Goal: Information Seeking & Learning: Learn about a topic

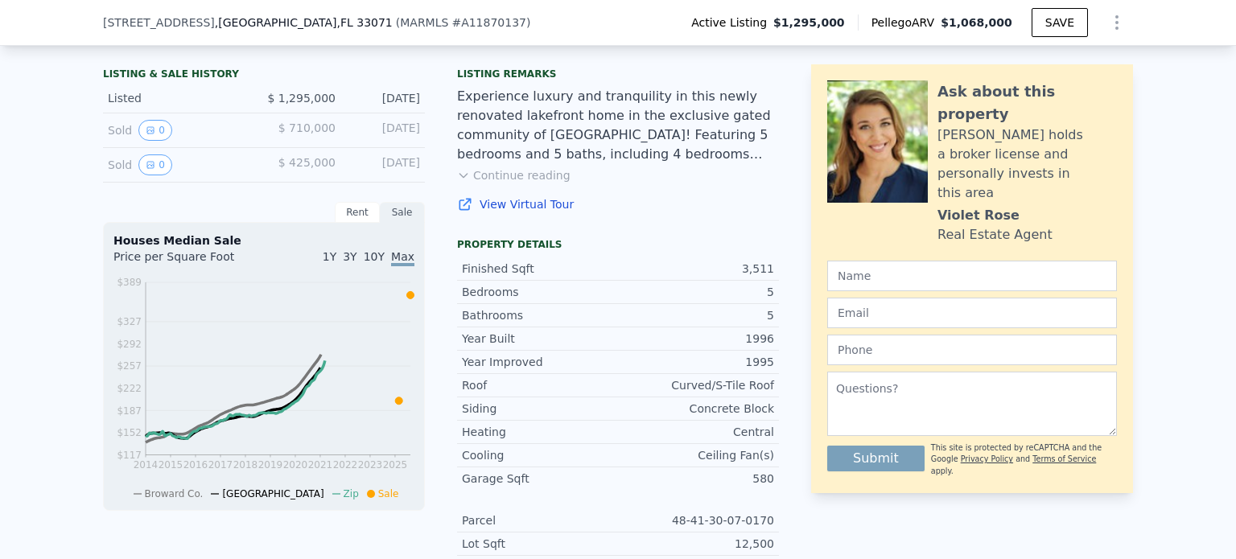
scroll to position [316, 0]
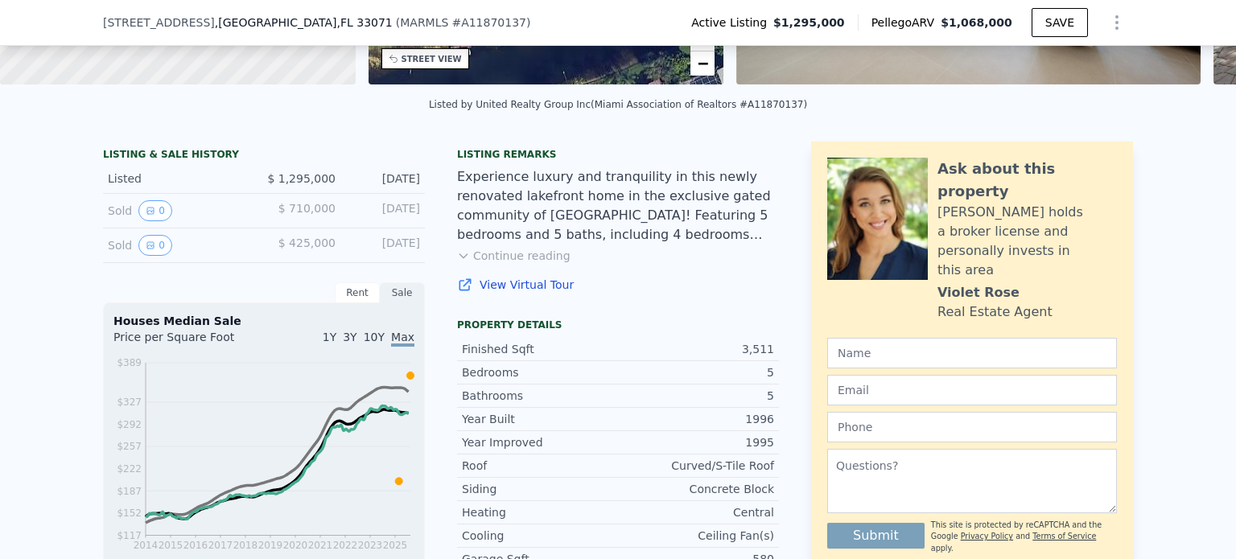
click at [115, 221] on div "Sold 0" at bounding box center [179, 210] width 143 height 21
click at [146, 221] on button "0" at bounding box center [155, 210] width 34 height 21
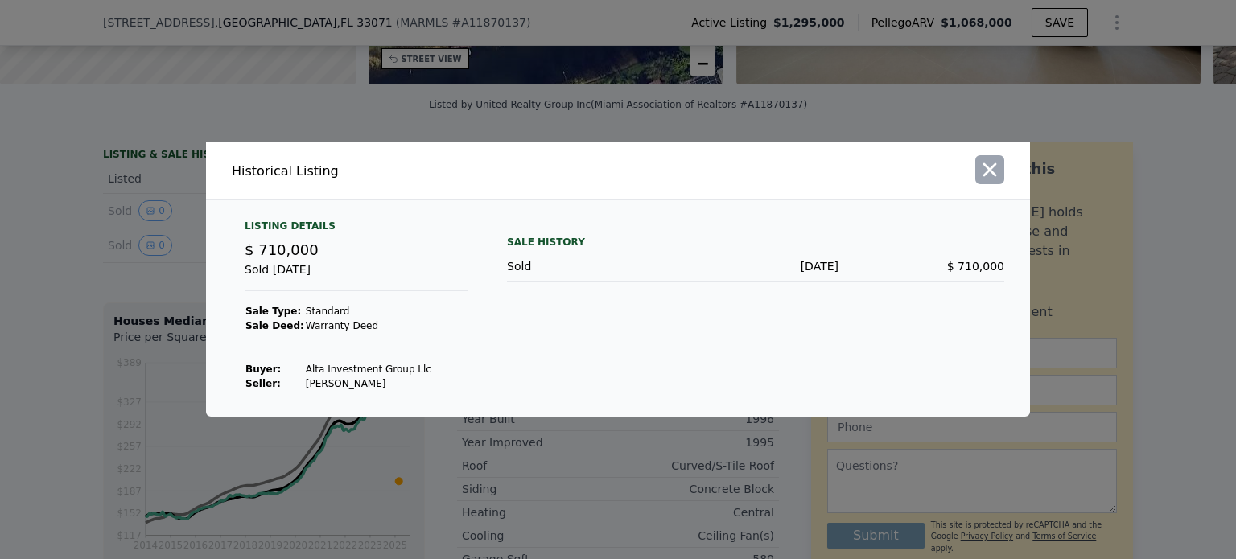
click at [988, 173] on icon "button" at bounding box center [991, 170] width 14 height 14
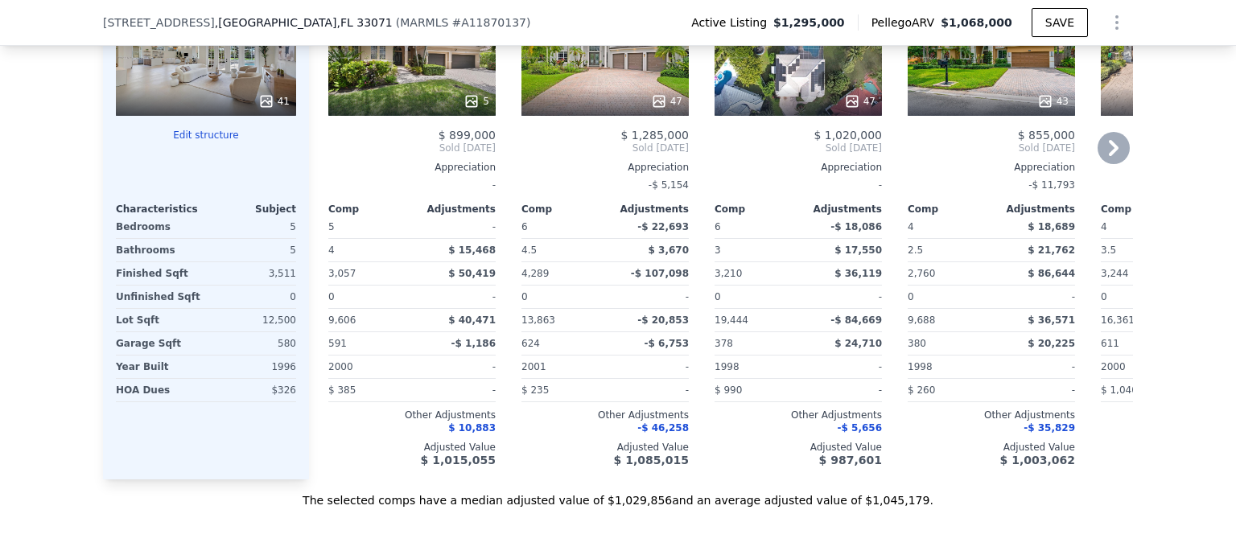
scroll to position [1684, 0]
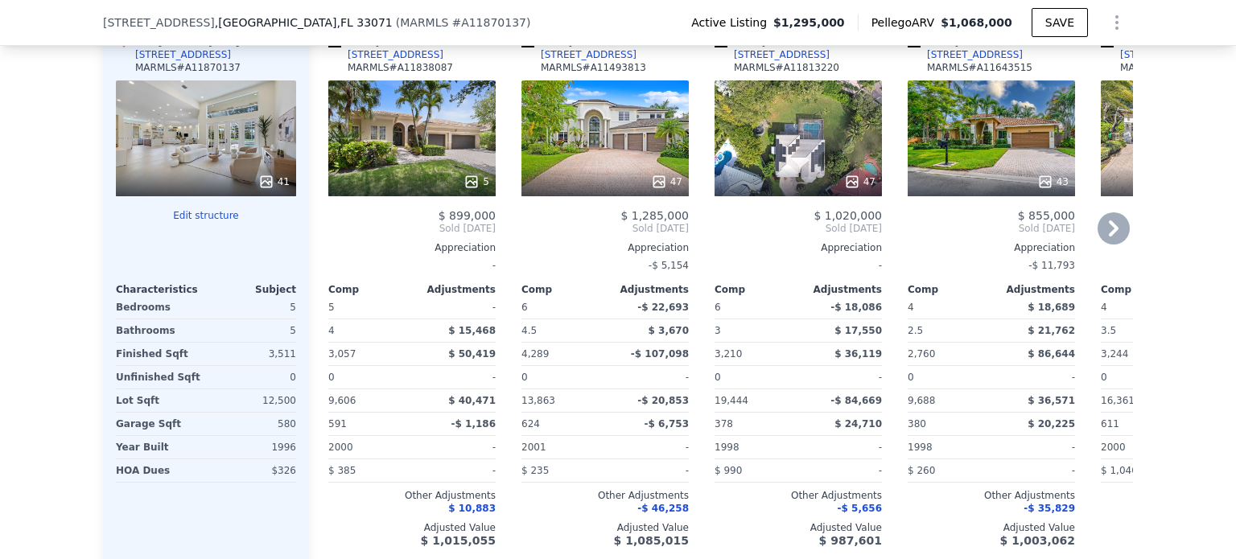
click at [419, 168] on div "5" at bounding box center [411, 138] width 167 height 116
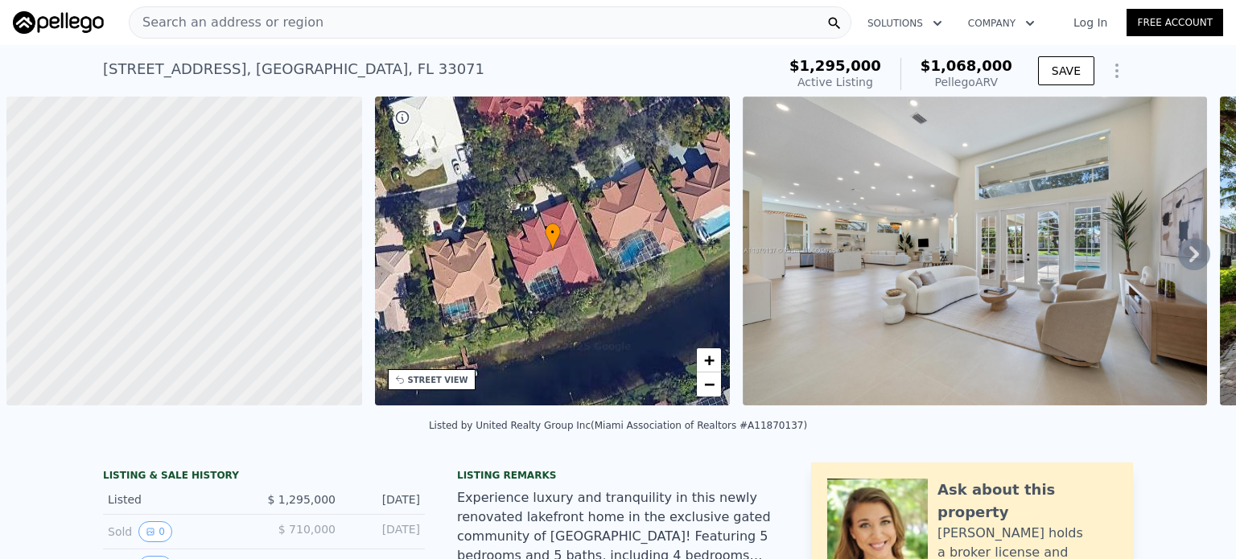
scroll to position [0, 6]
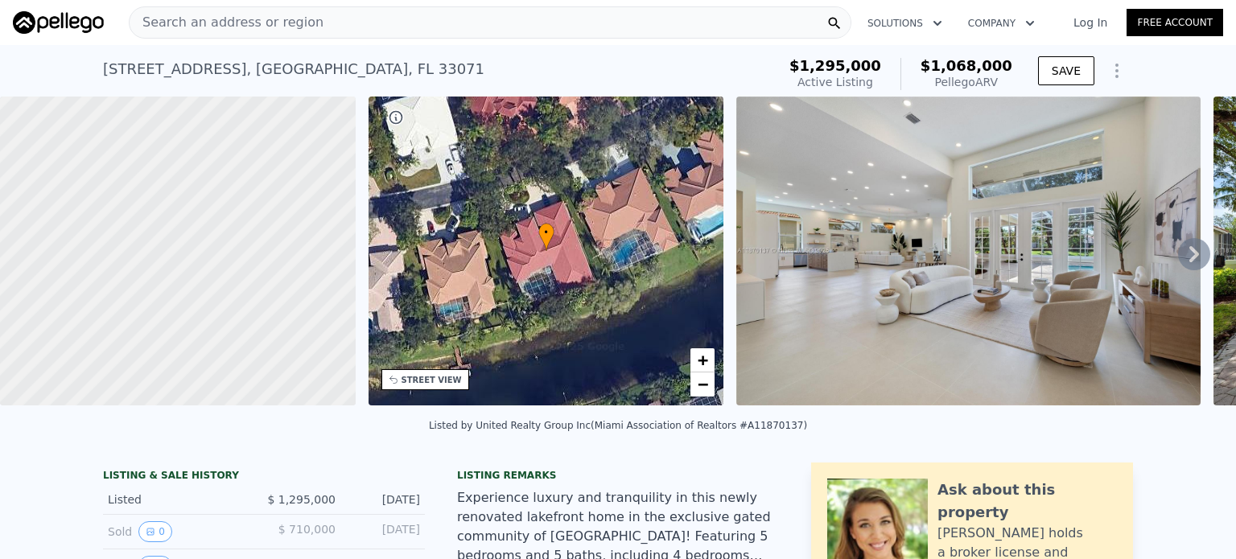
click at [405, 385] on div "STREET VIEW" at bounding box center [432, 380] width 60 height 12
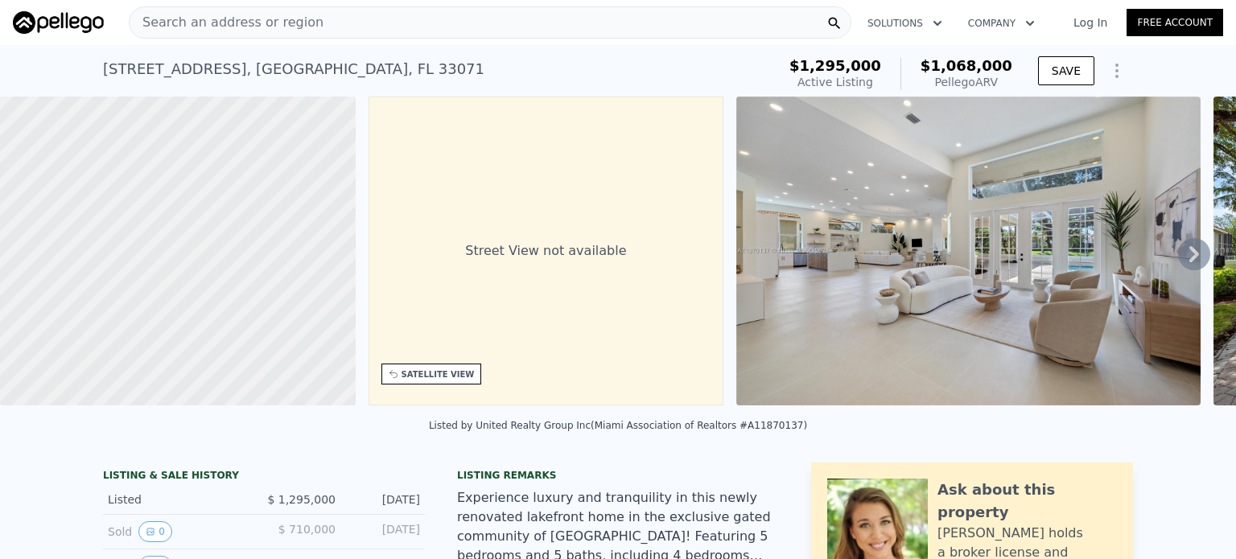
click at [1186, 257] on icon at bounding box center [1194, 254] width 32 height 32
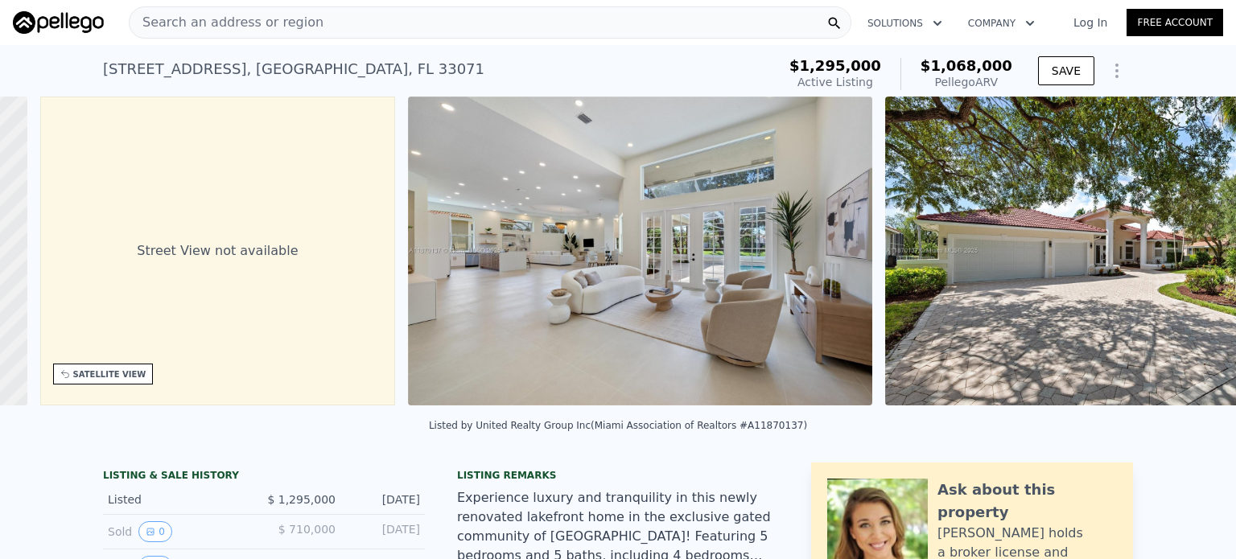
scroll to position [0, 374]
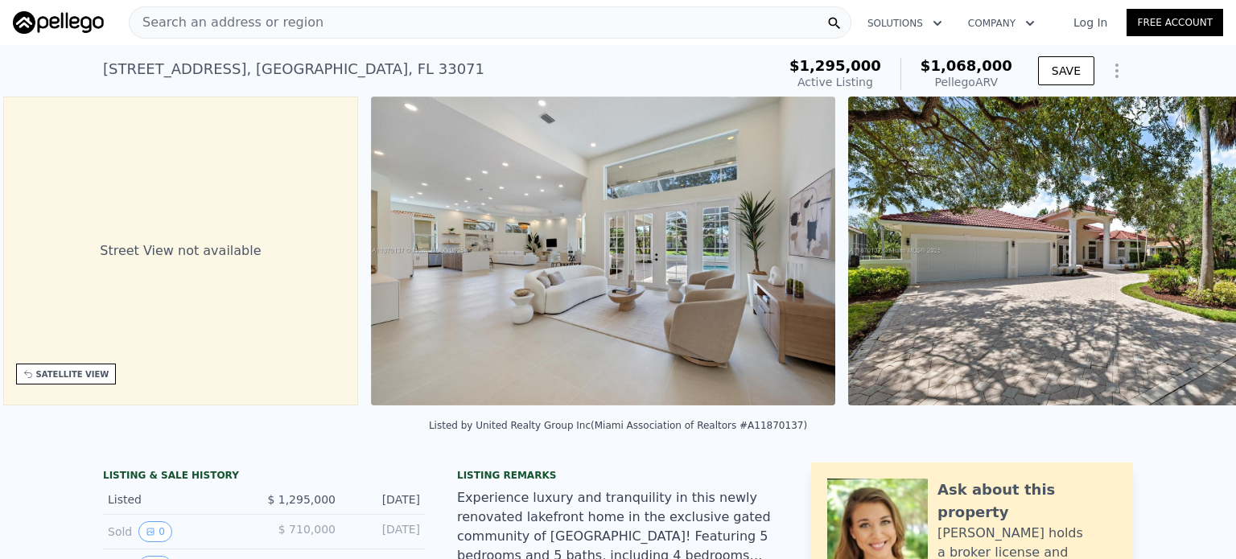
click at [1186, 257] on img at bounding box center [1080, 251] width 464 height 309
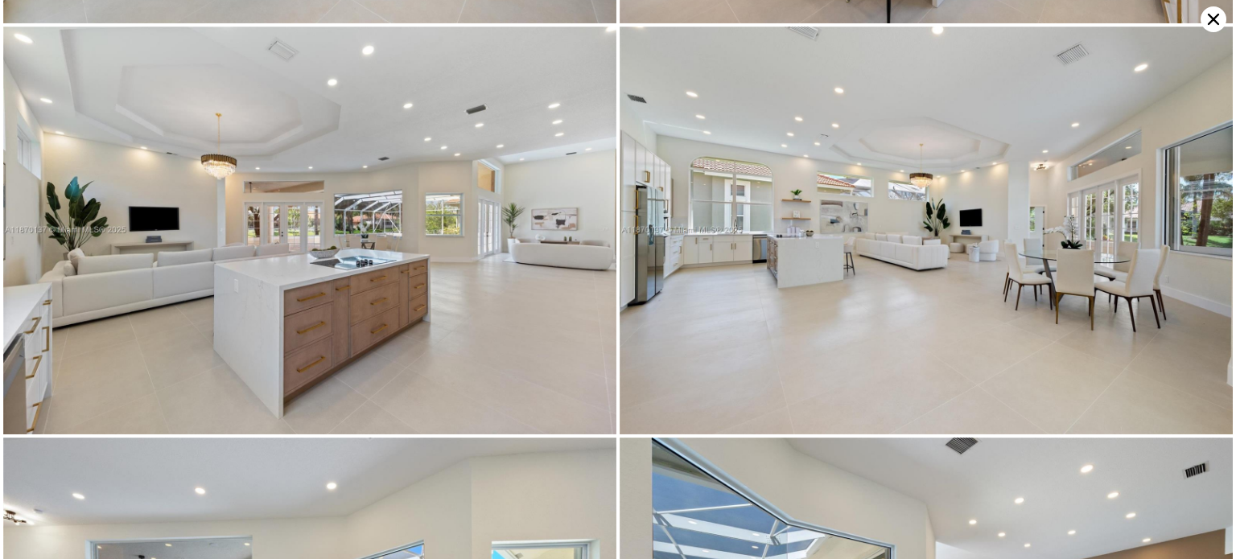
scroll to position [1631, 0]
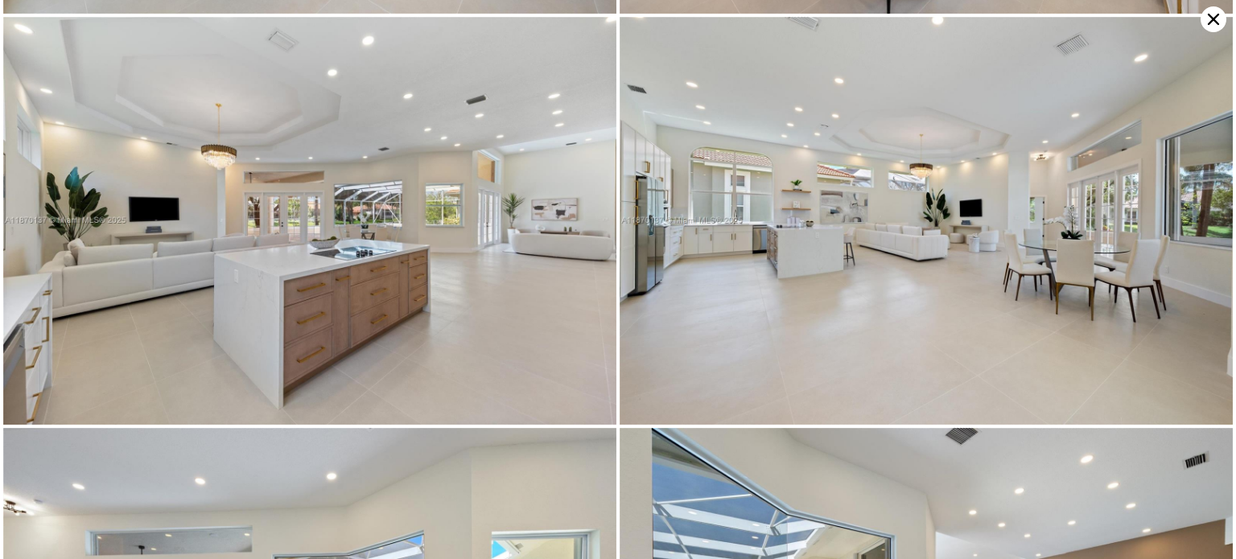
click at [1219, 13] on icon at bounding box center [1214, 19] width 26 height 26
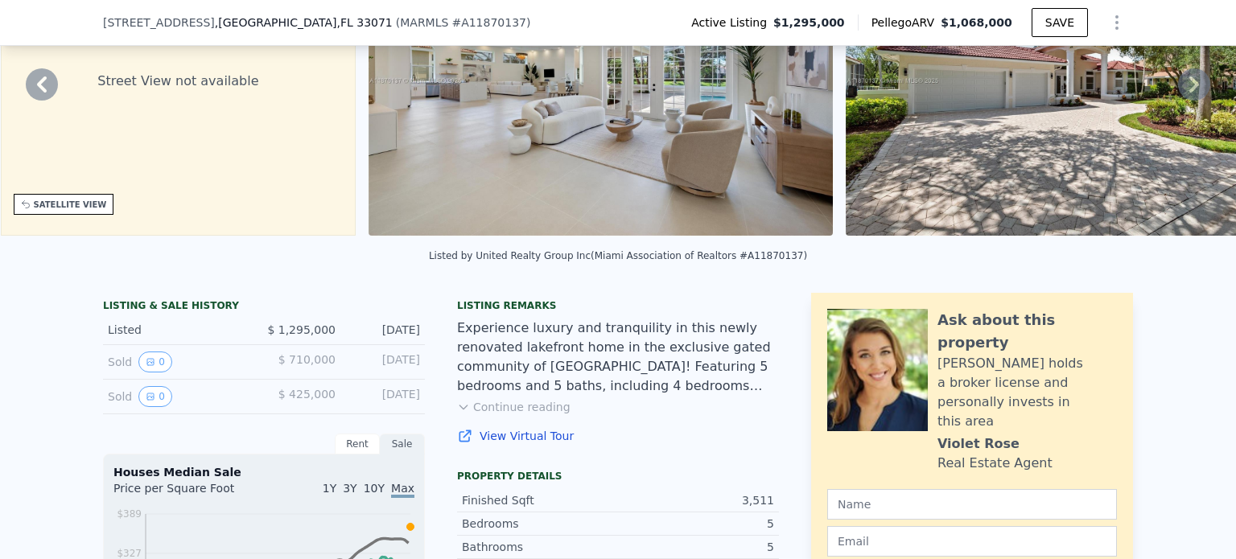
scroll to position [0, 0]
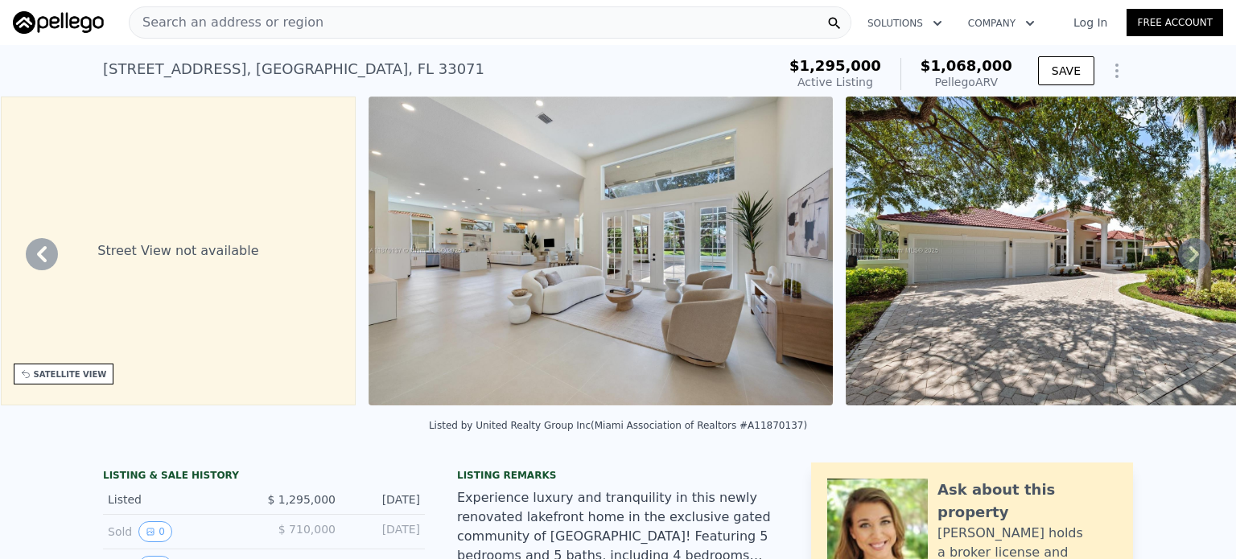
click at [1062, 234] on img at bounding box center [1078, 251] width 464 height 309
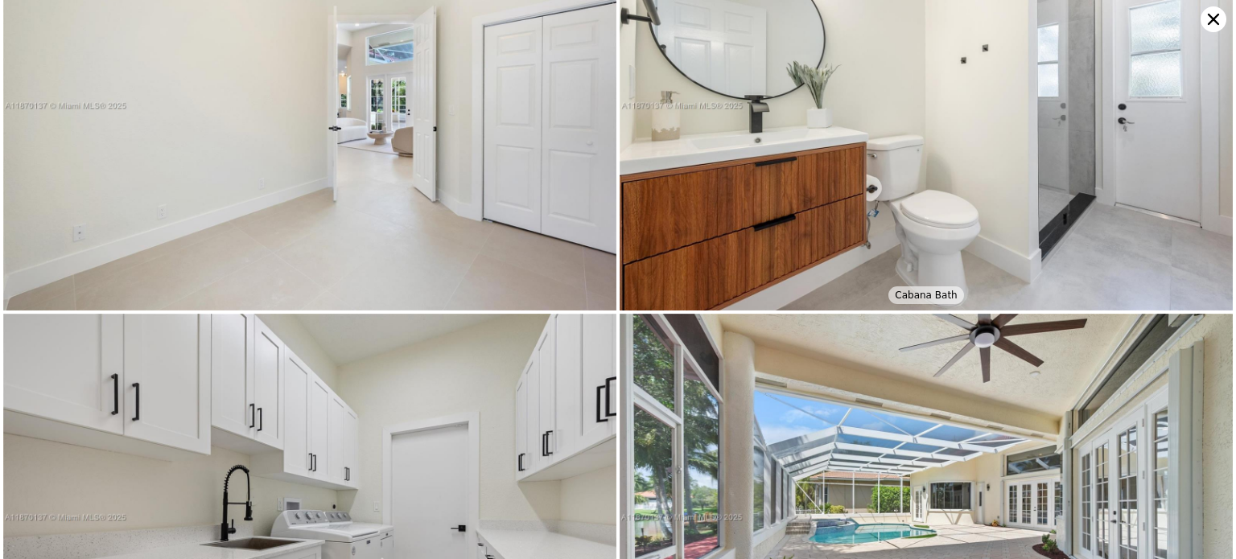
scroll to position [6116, 0]
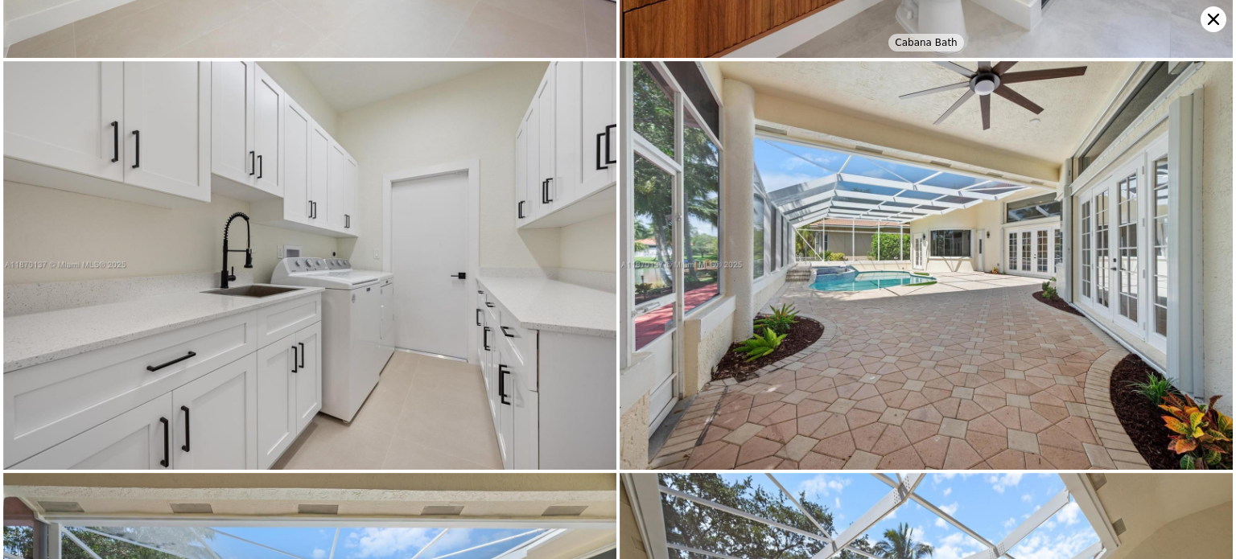
click at [913, 209] on img at bounding box center [926, 265] width 613 height 409
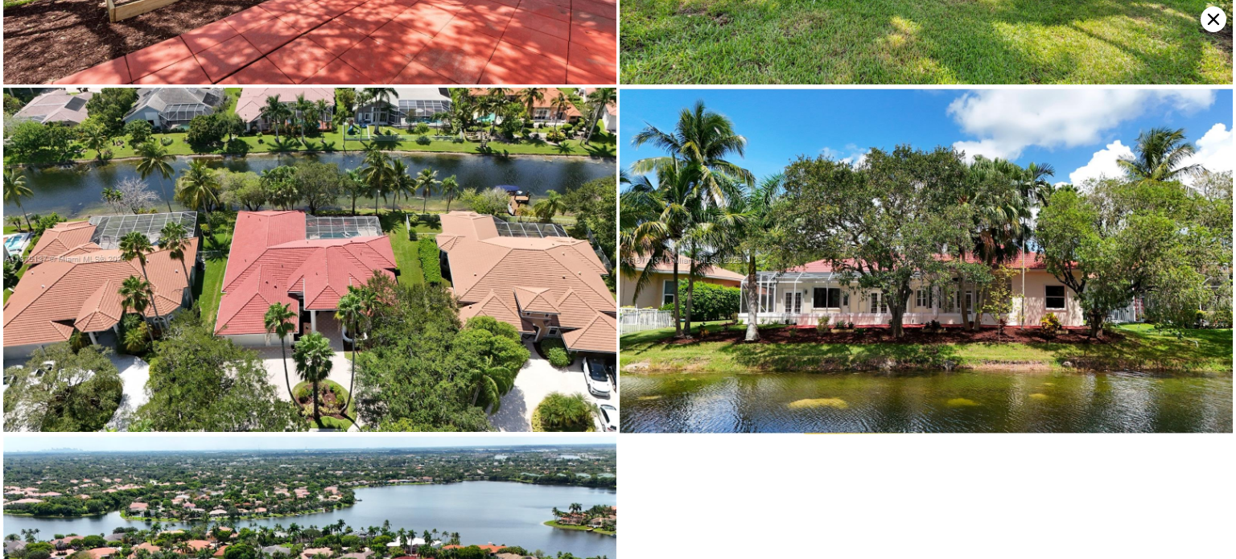
scroll to position [7747, 0]
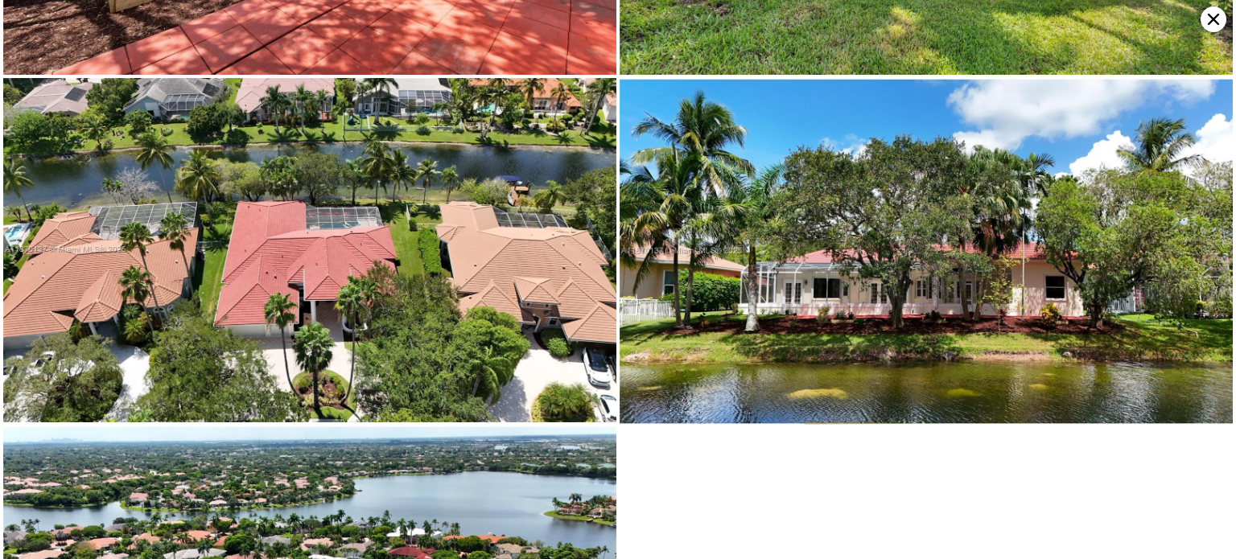
click at [364, 239] on img at bounding box center [309, 250] width 613 height 344
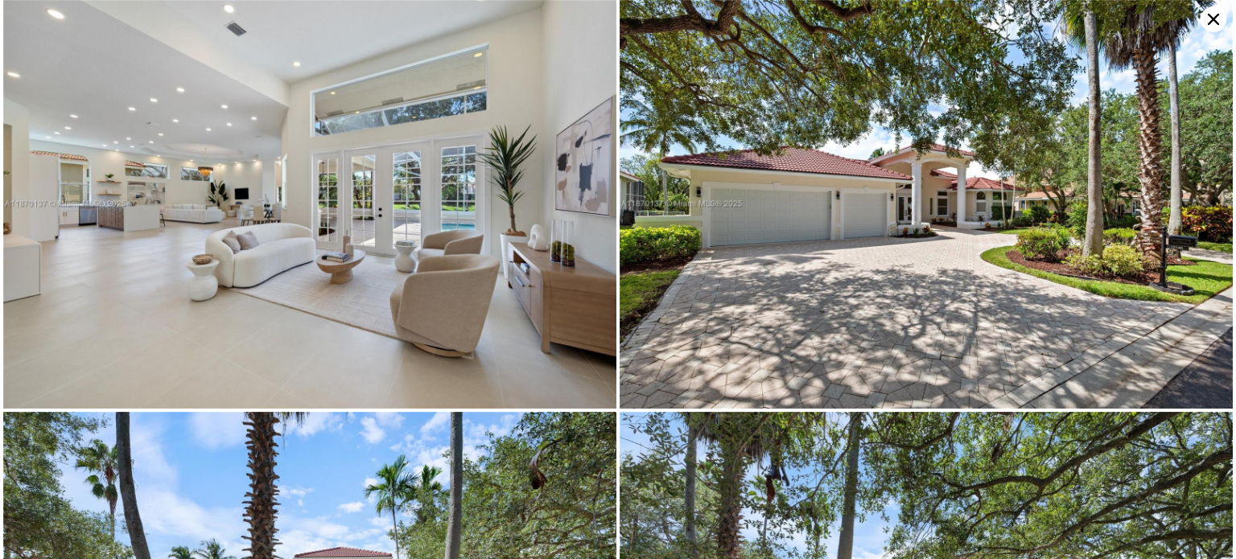
scroll to position [0, 0]
